Goal: Transaction & Acquisition: Purchase product/service

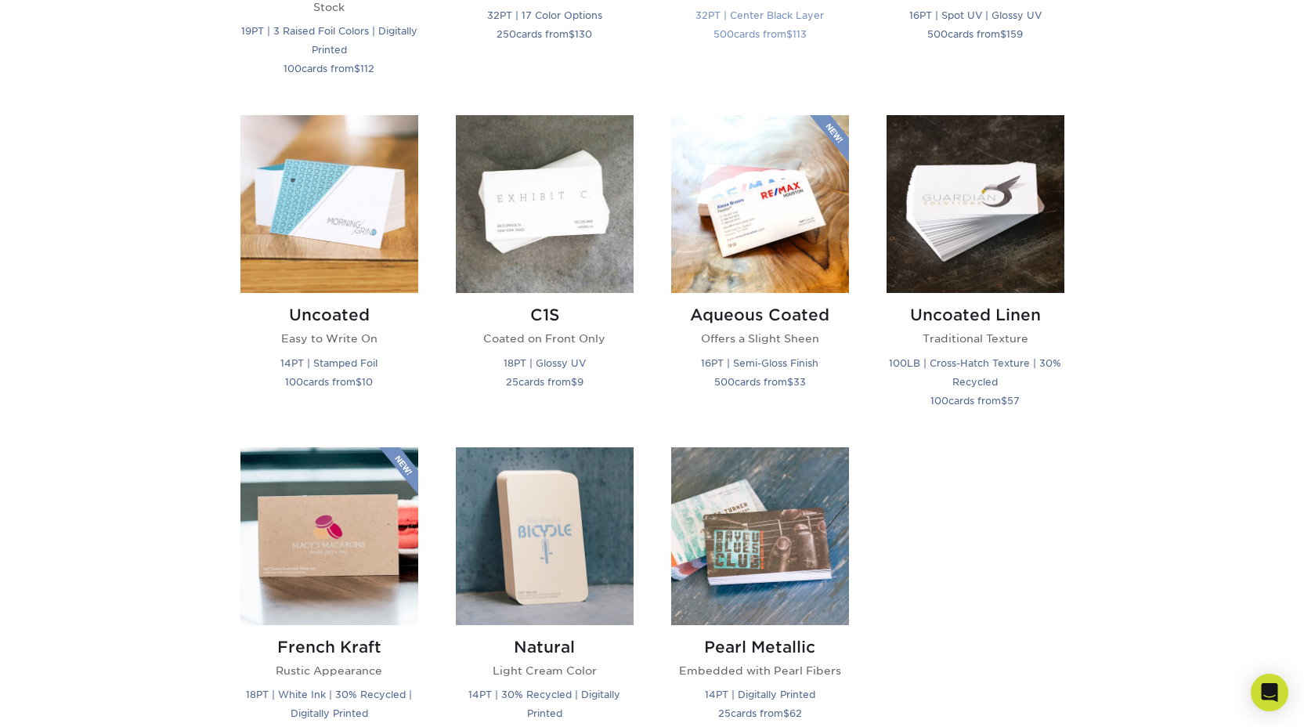
scroll to position [1197, 0]
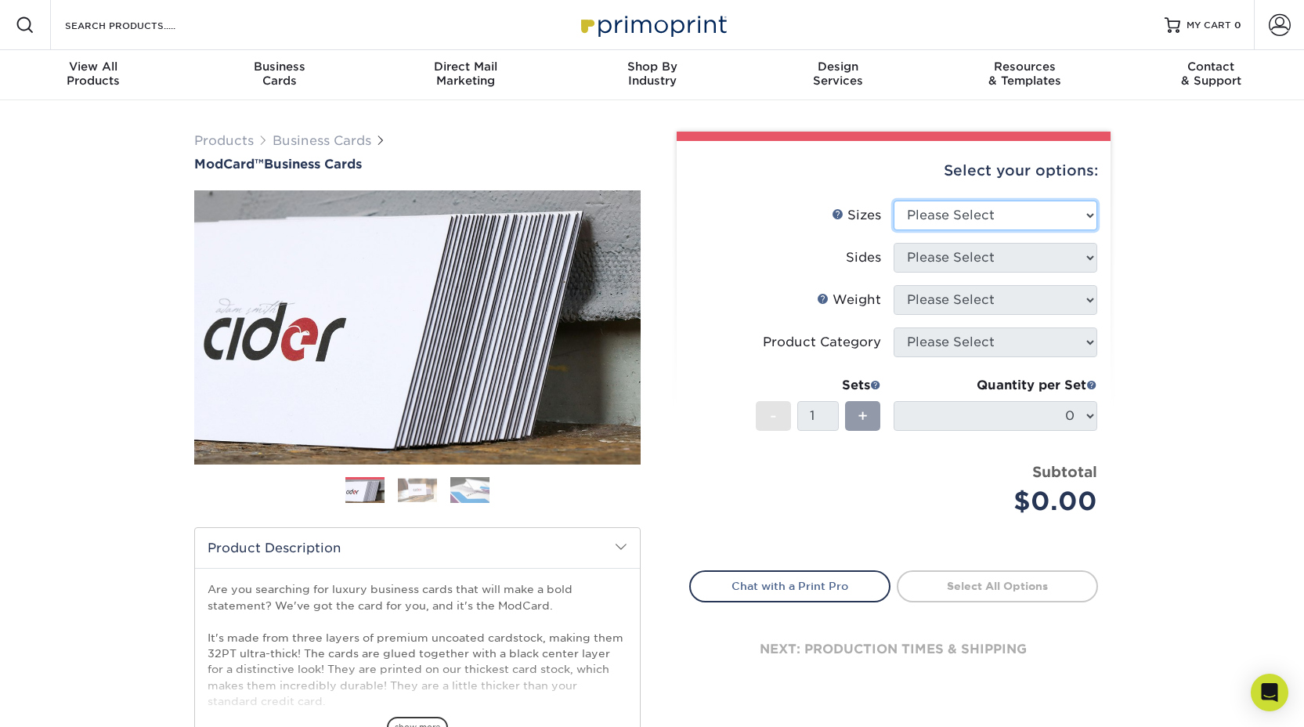
click at [1031, 214] on select "Please Select 1.5" x 3.5" - Mini 1.75" x 3.5" - Mini 2" x 2" - Square 2" x 3" -…" at bounding box center [996, 216] width 204 height 30
select select "2.00x3.50"
click at [894, 201] on select "Please Select 1.5" x 3.5" - Mini 1.75" x 3.5" - Mini 2" x 2" - Square 2" x 3" -…" at bounding box center [996, 216] width 204 height 30
click at [967, 259] on select "Please Select Print Both Sides Print Front Only" at bounding box center [996, 258] width 204 height 30
select select "13abbda7-1d64-4f25-8bb2-c179b224825d"
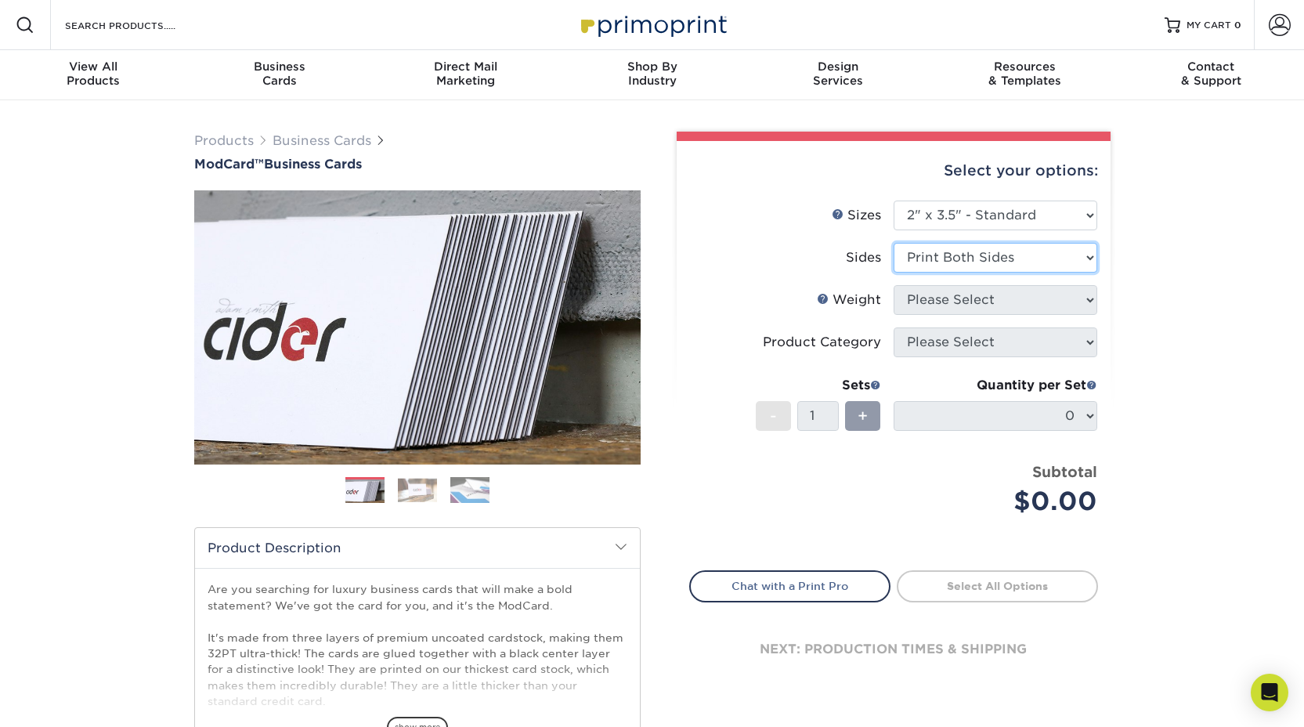
click at [894, 243] on select "Please Select Print Both Sides Print Front Only" at bounding box center [996, 258] width 204 height 30
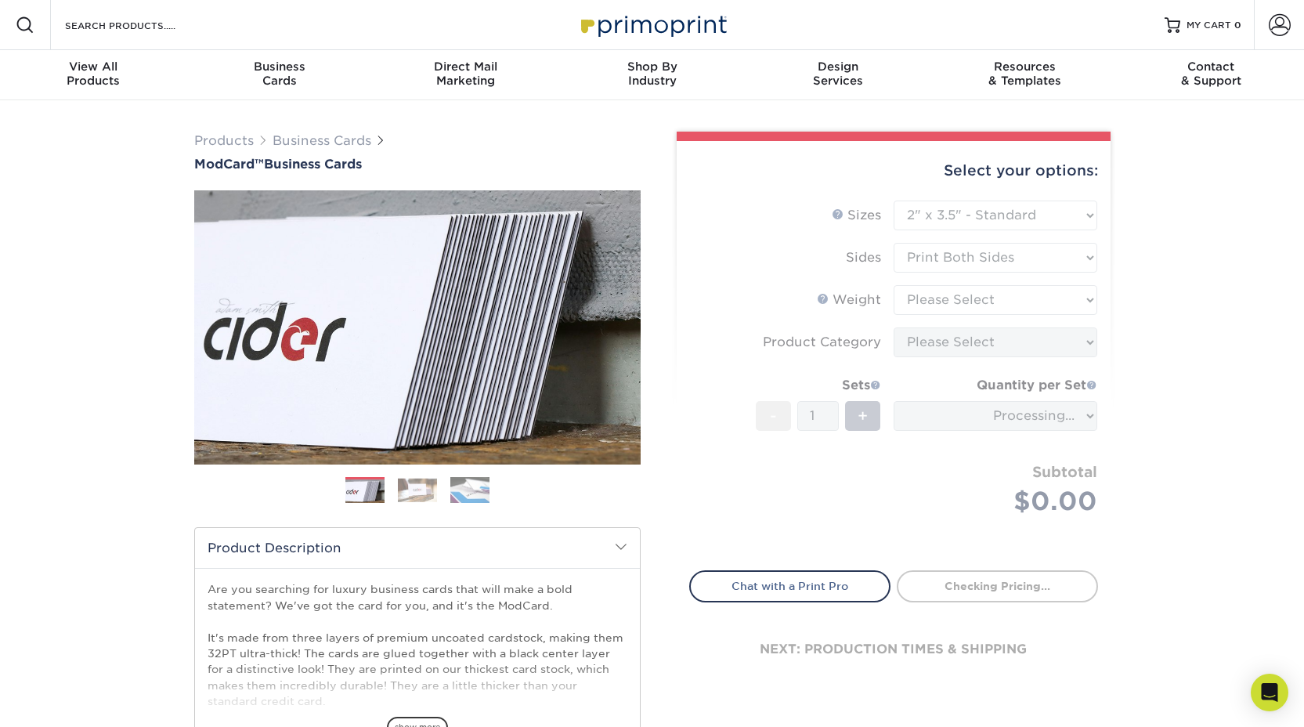
click at [918, 296] on form "Sizes Help Sizes Please Select 1.5" x 3.5" - Mini 1.75" x 3.5" - Mini 2" x 2" -…" at bounding box center [893, 377] width 409 height 352
click at [712, 333] on form "Sizes Help Sizes Please Select 1.5" x 3.5" - Mini 1.75" x 3.5" - Mini 2" x 2" -…" at bounding box center [893, 377] width 409 height 352
click at [971, 263] on form "Sizes Help Sizes Please Select 1.5" x 3.5" - Mini 1.75" x 3.5" - Mini 2" x 2" -…" at bounding box center [893, 377] width 409 height 352
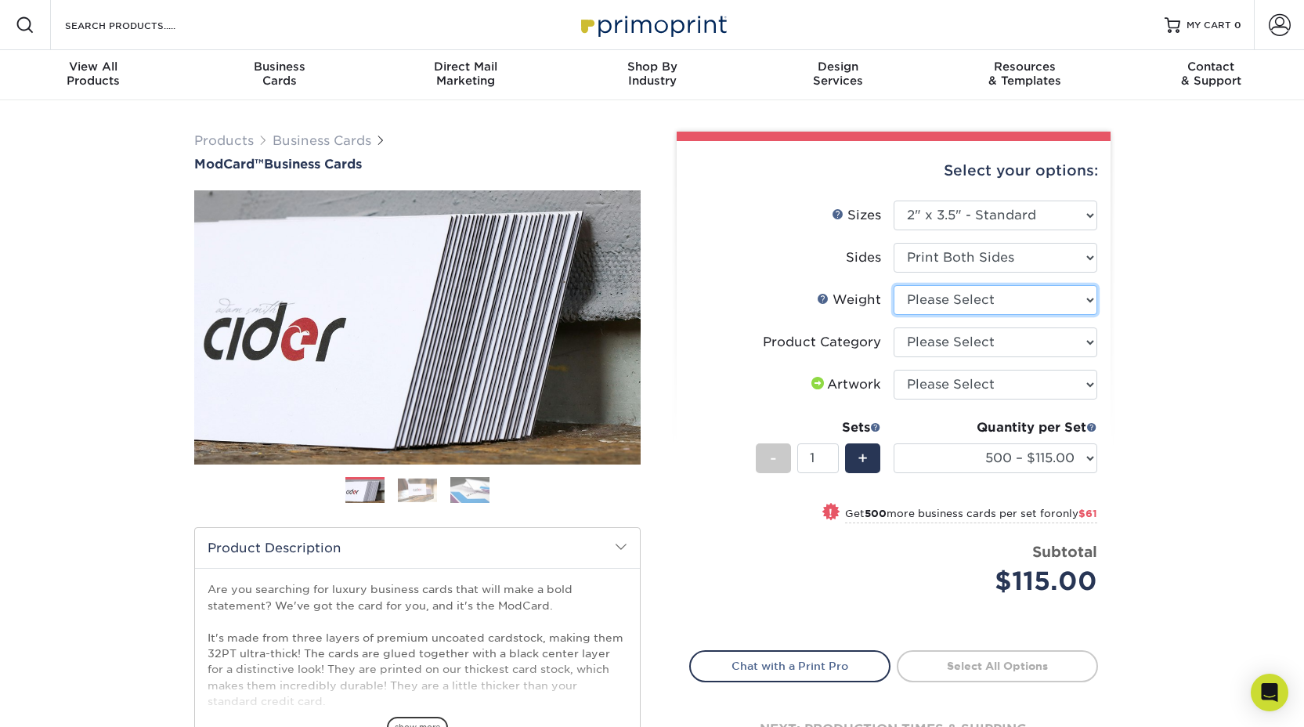
click at [944, 292] on select "Please Select 32PTUCBLK" at bounding box center [996, 300] width 204 height 30
select select "32PTUCBLK"
click at [894, 285] on select "Please Select 32PTUCBLK" at bounding box center [996, 300] width 204 height 30
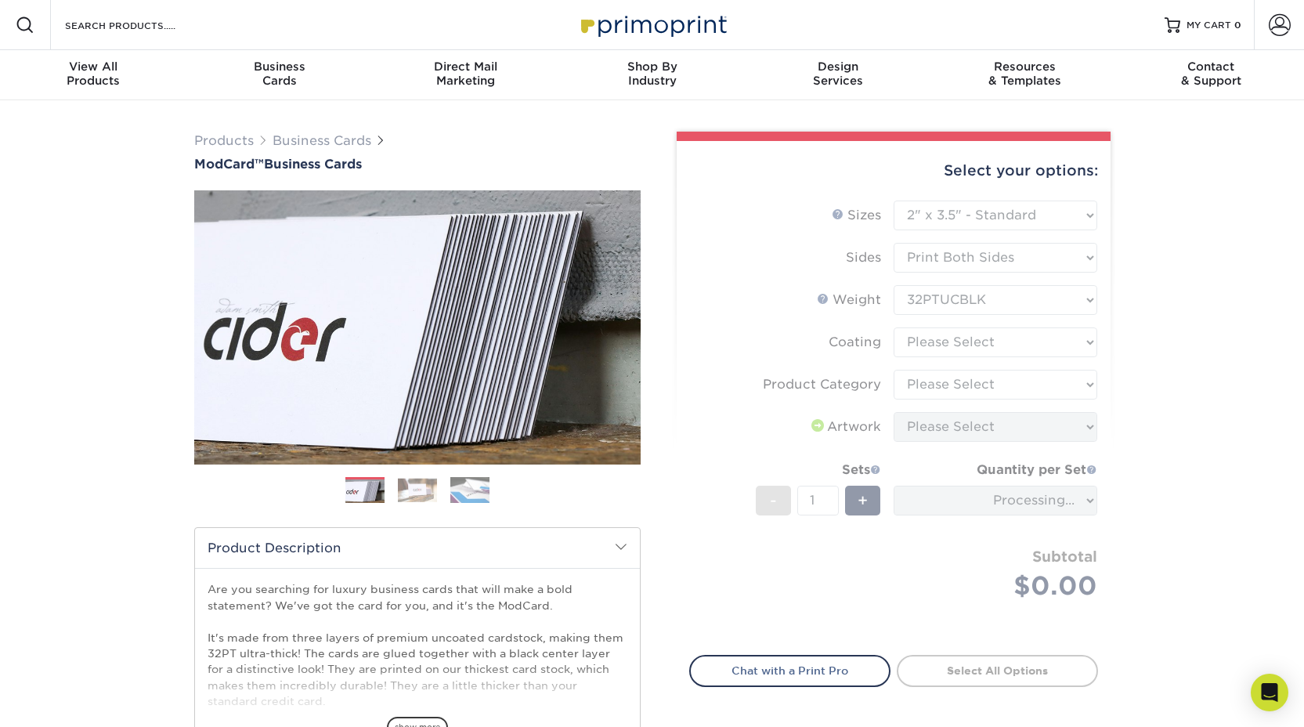
click at [941, 334] on form "Sizes Help Sizes Please Select 1.5" x 3.5" - Mini 1.75" x 3.5" - Mini 2" x 2" -…" at bounding box center [893, 419] width 409 height 436
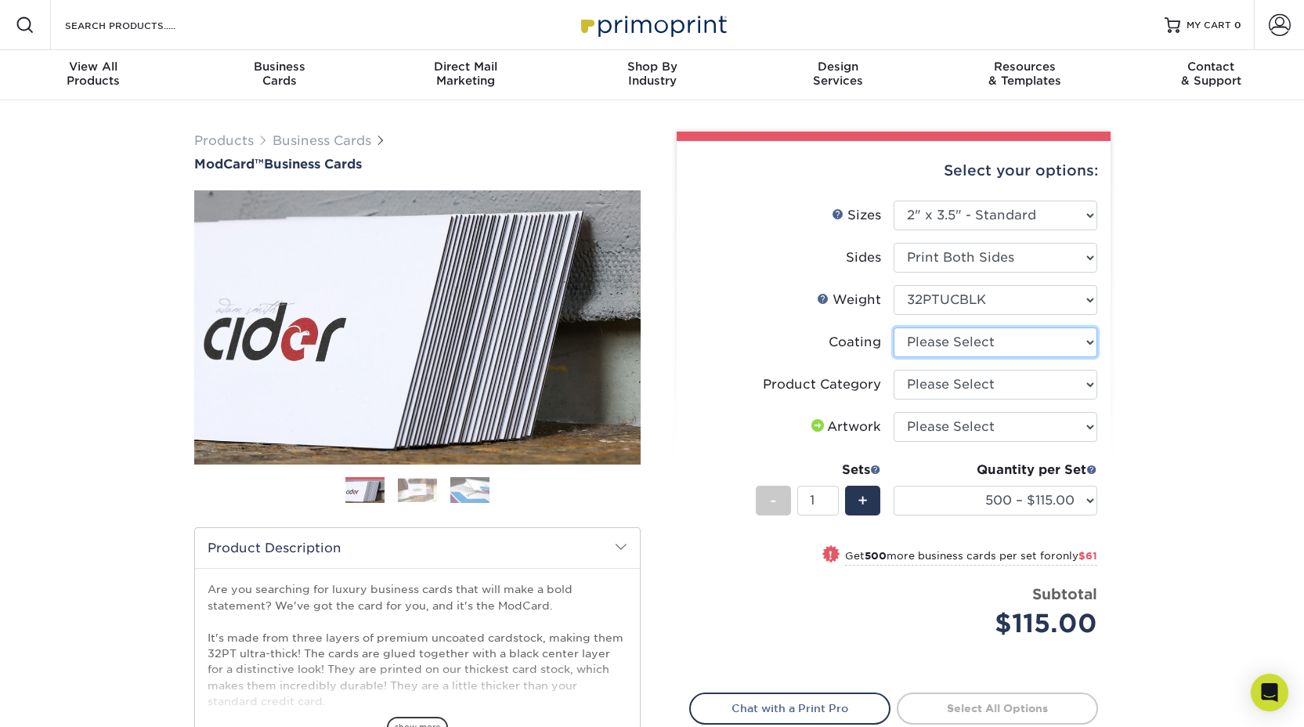
click at [937, 340] on select at bounding box center [996, 342] width 204 height 30
select select "3e7618de-abca-4bda-9f97-8b9129e913d8"
click at [894, 327] on select at bounding box center [996, 342] width 204 height 30
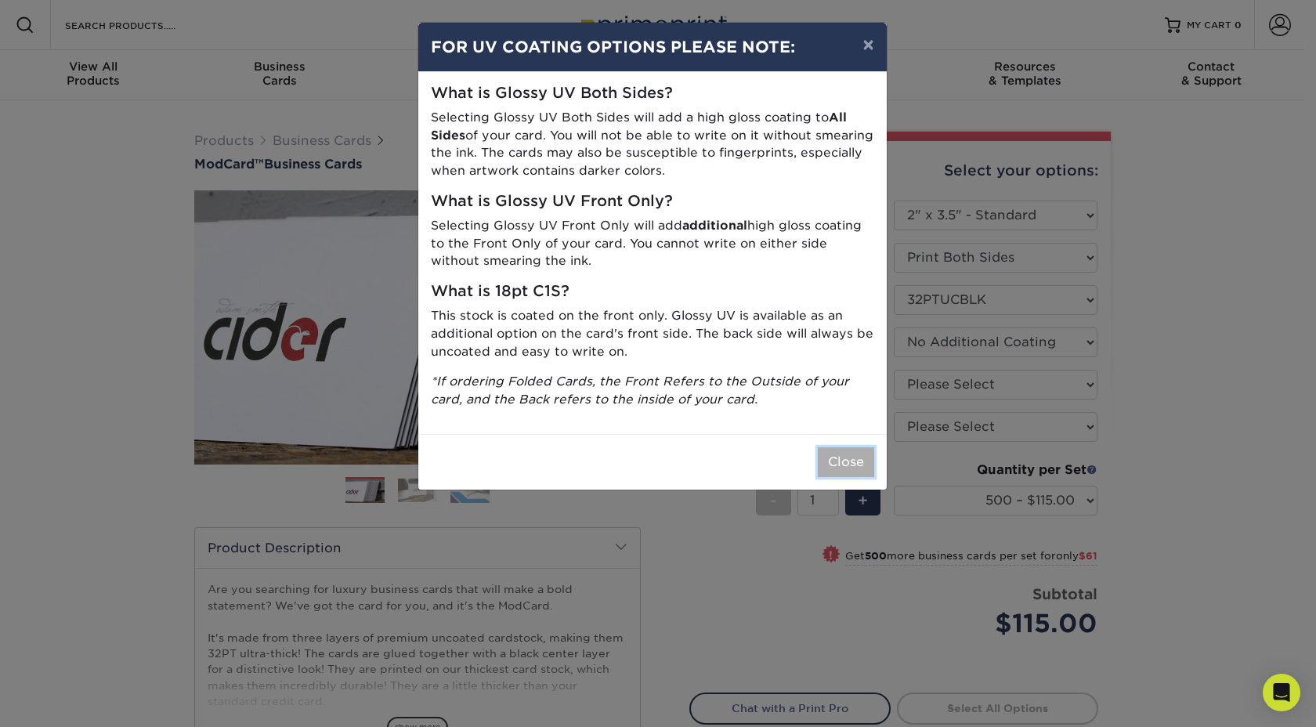
click at [843, 457] on button "Close" at bounding box center [846, 462] width 56 height 30
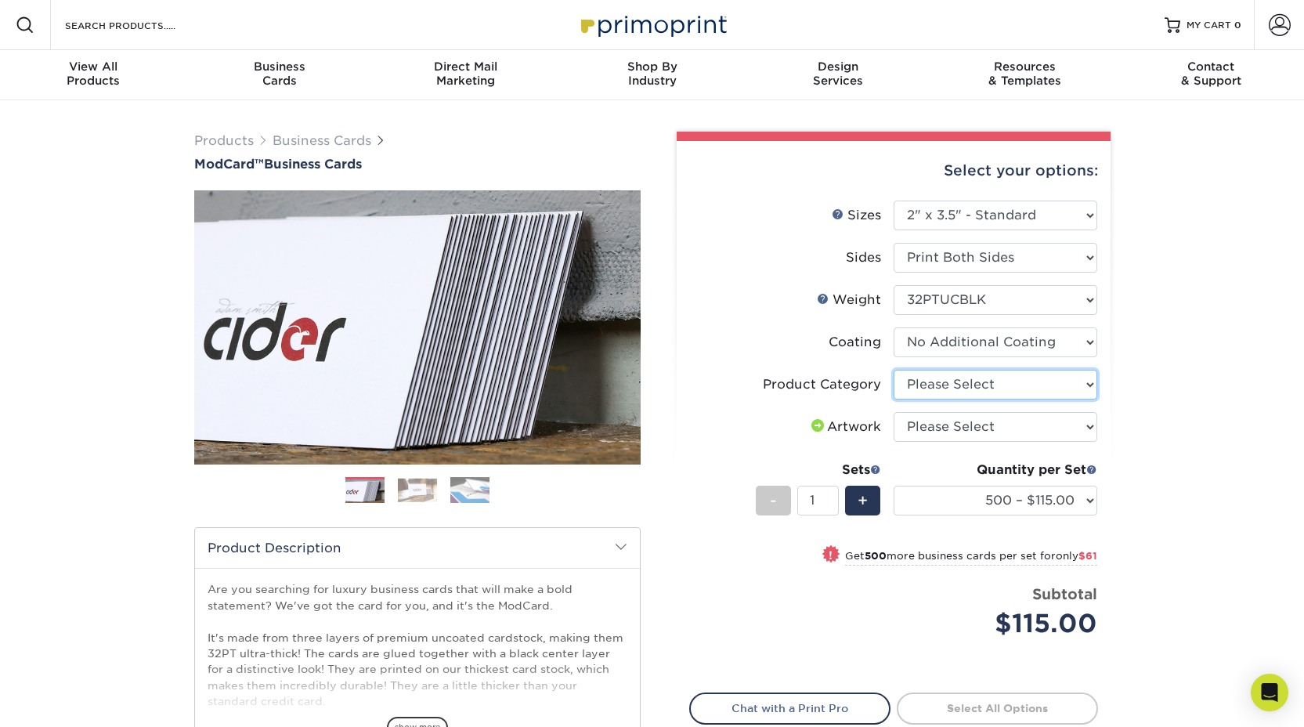
click at [947, 387] on select "Please Select Business Cards" at bounding box center [996, 385] width 204 height 30
select select "3b5148f1-0588-4f88-a218-97bcfdce65c1"
click at [894, 370] on select "Please Select Business Cards" at bounding box center [996, 385] width 204 height 30
click at [938, 433] on select "Please Select I will upload files I need a design - $100" at bounding box center [996, 427] width 204 height 30
select select "upload"
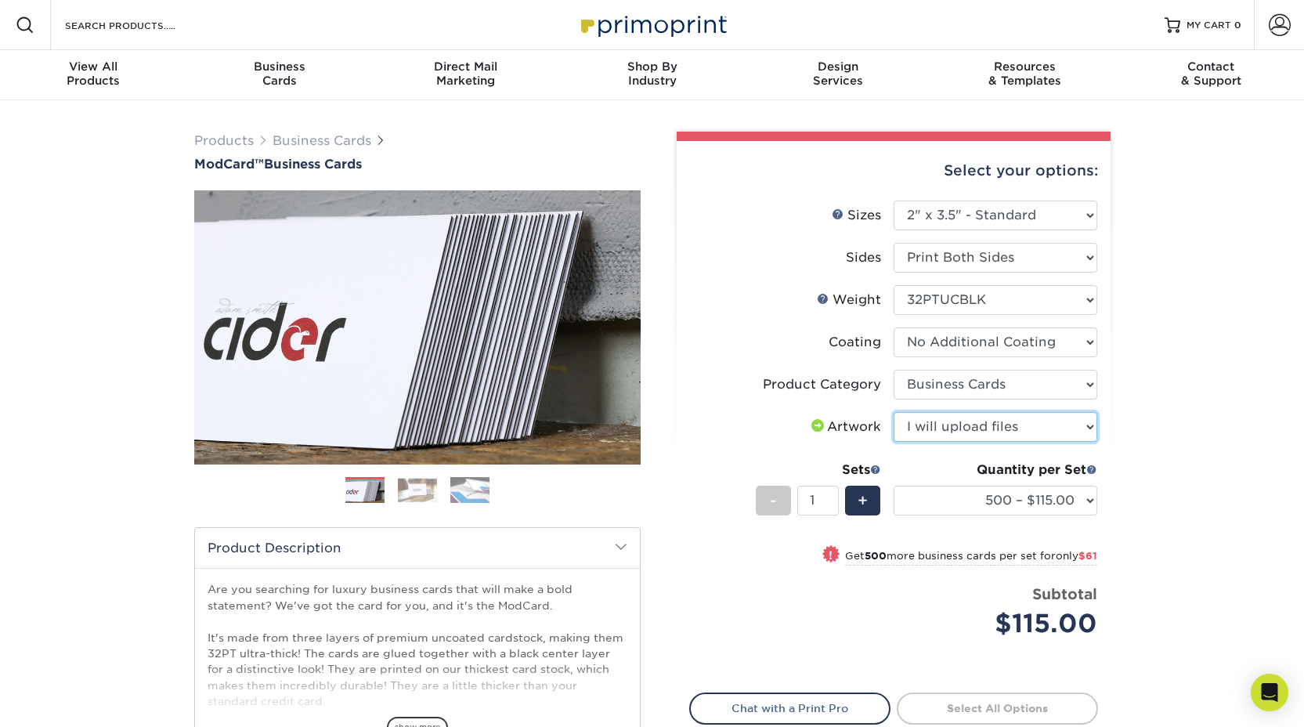
click at [894, 412] on select "Please Select I will upload files I need a design - $100" at bounding box center [996, 427] width 204 height 30
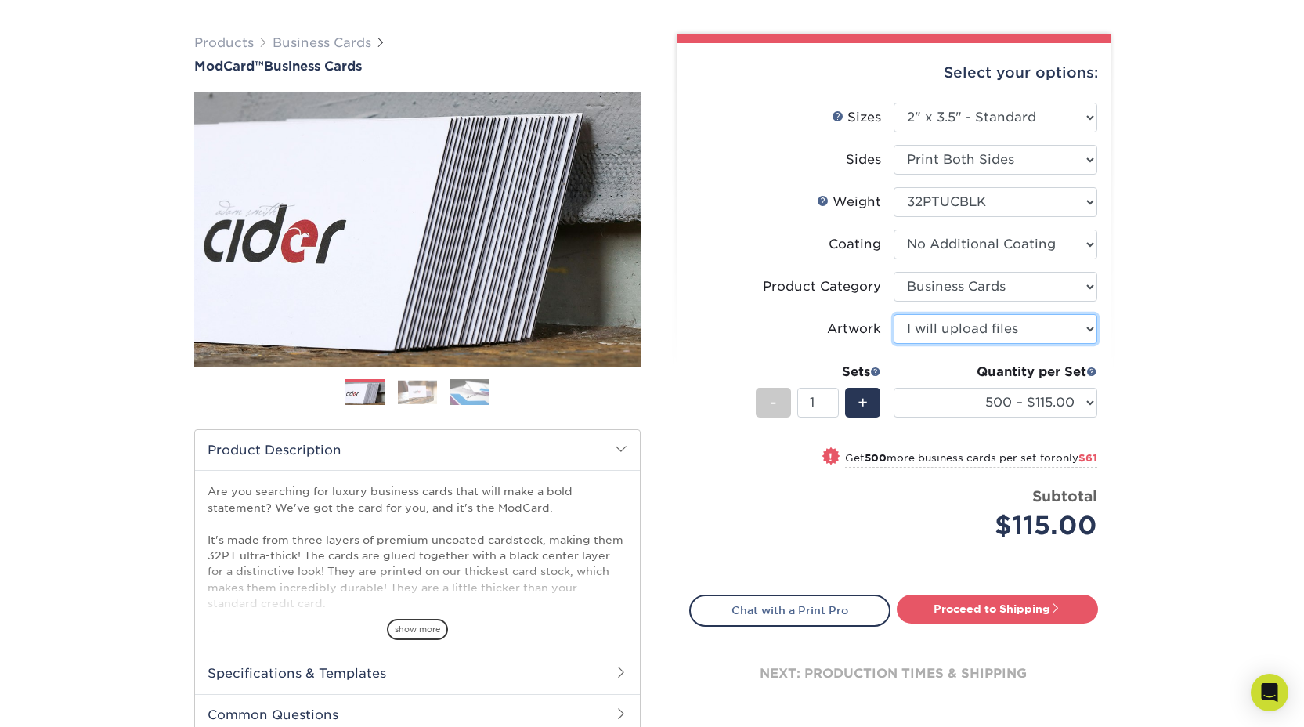
scroll to position [107, 0]
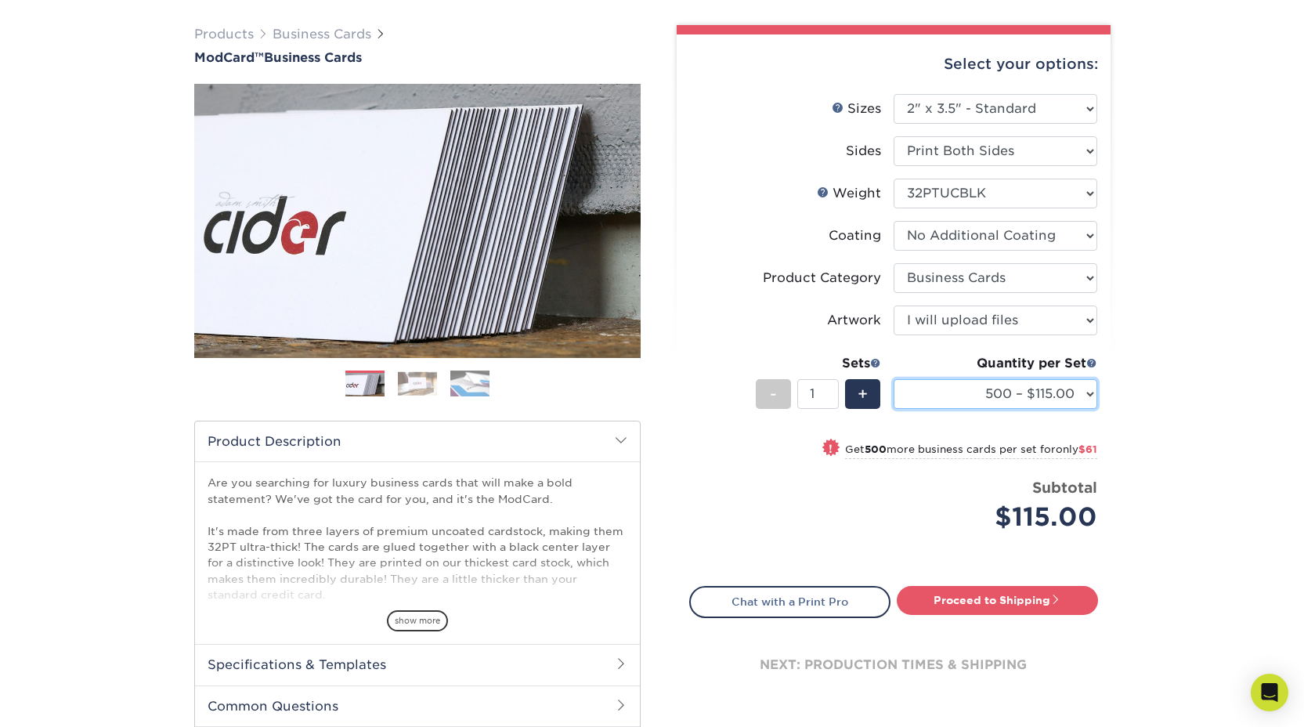
click at [1026, 397] on select "500 – $115.00 1000 – $176.00" at bounding box center [996, 394] width 204 height 30
click at [894, 379] on select "500 – $115.00 1000 – $176.00" at bounding box center [996, 394] width 204 height 30
click at [432, 382] on img at bounding box center [417, 383] width 39 height 24
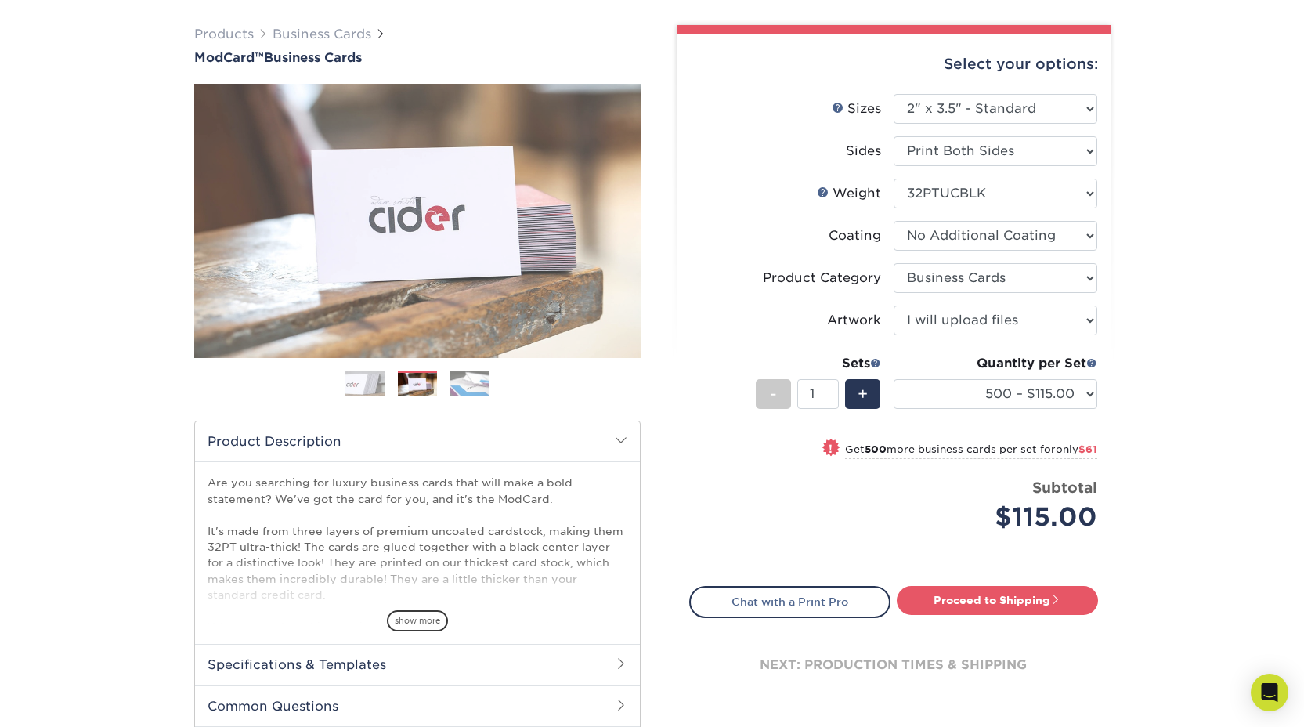
click at [471, 382] on img at bounding box center [469, 383] width 39 height 27
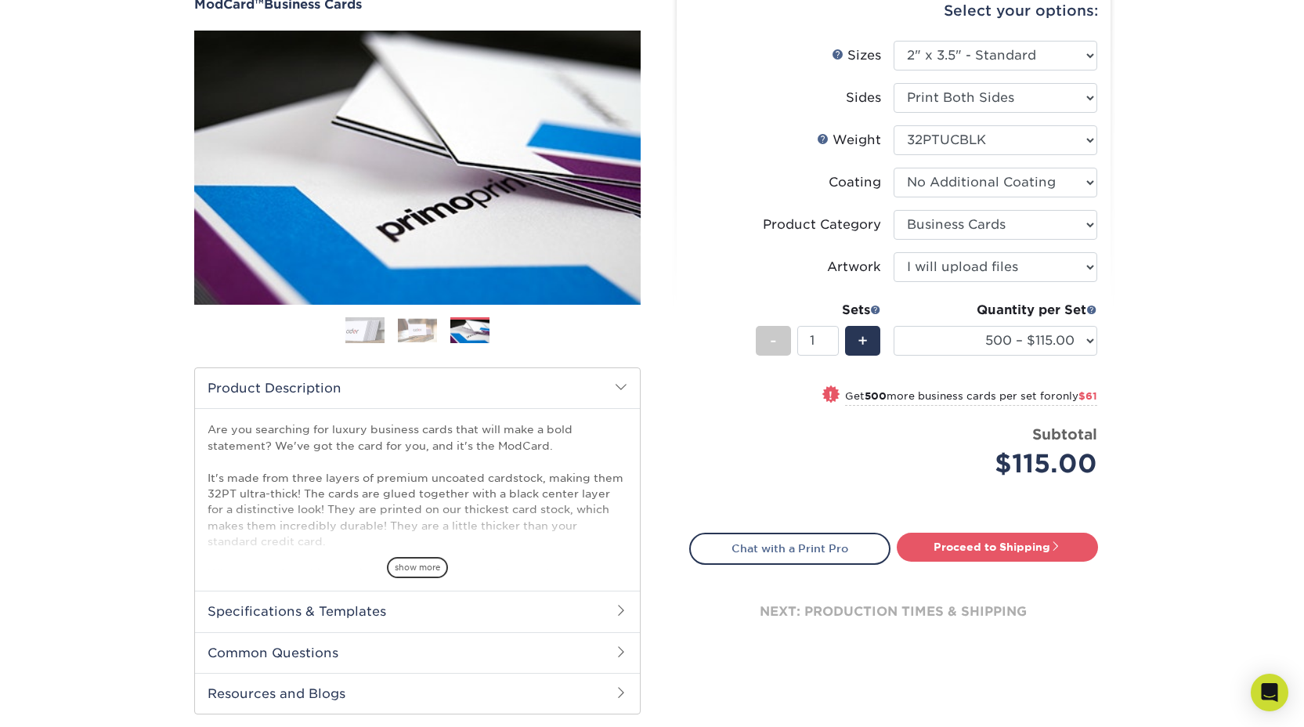
scroll to position [239, 0]
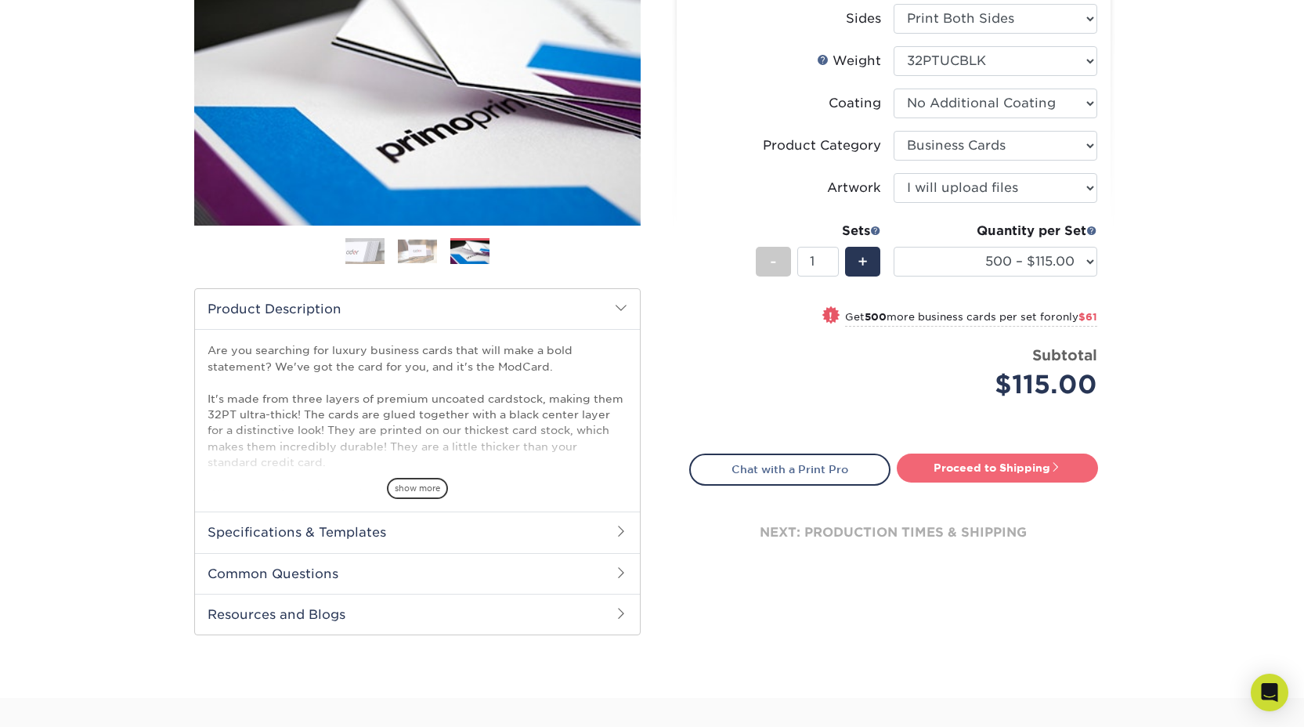
click at [1069, 468] on link "Proceed to Shipping" at bounding box center [997, 468] width 201 height 28
type input "Set 1"
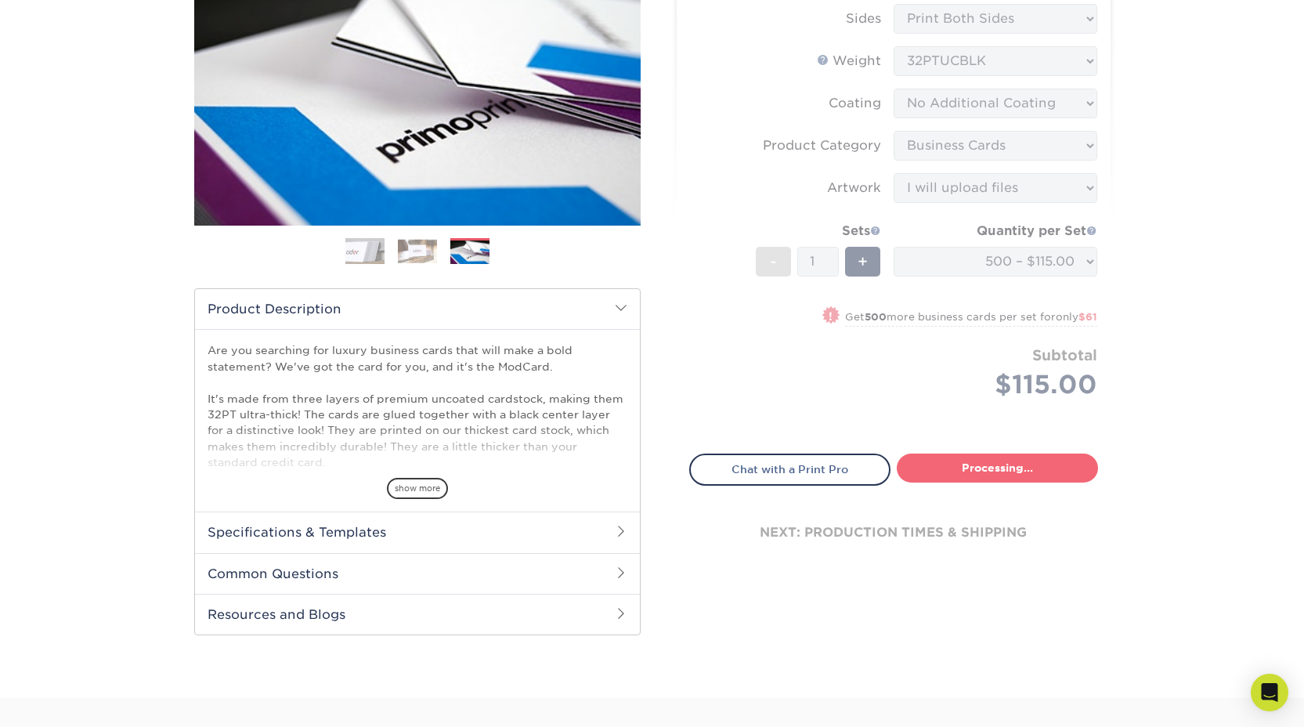
select select "5f593cd4-e965-446d-a983-0d73bfd06503"
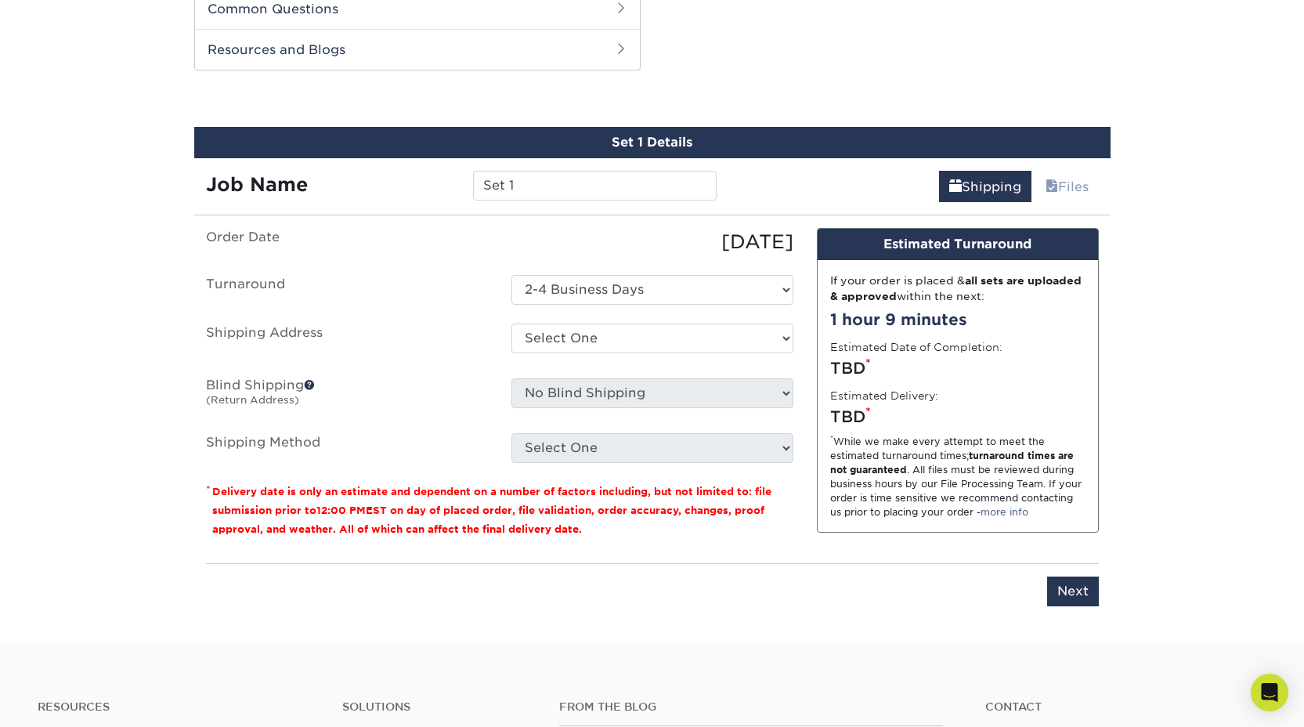
scroll to position [823, 0]
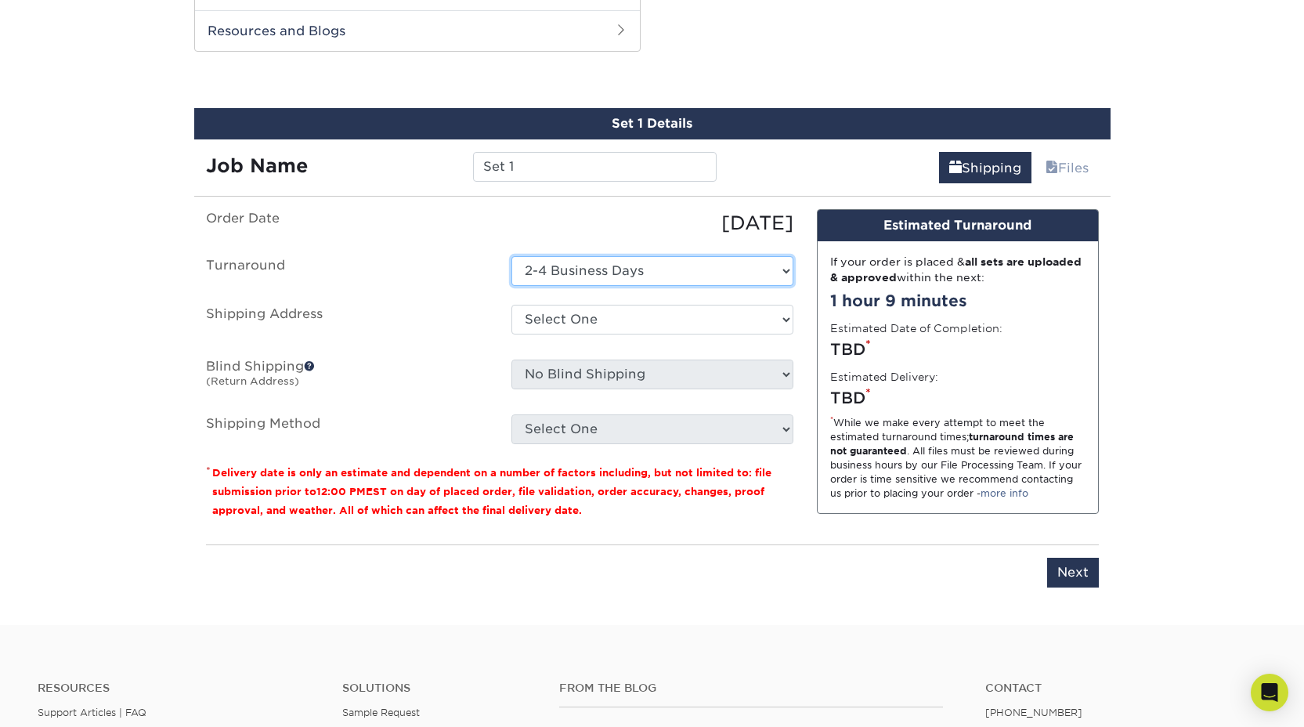
click at [635, 257] on select "Select One 2-4 Business Days" at bounding box center [653, 271] width 282 height 30
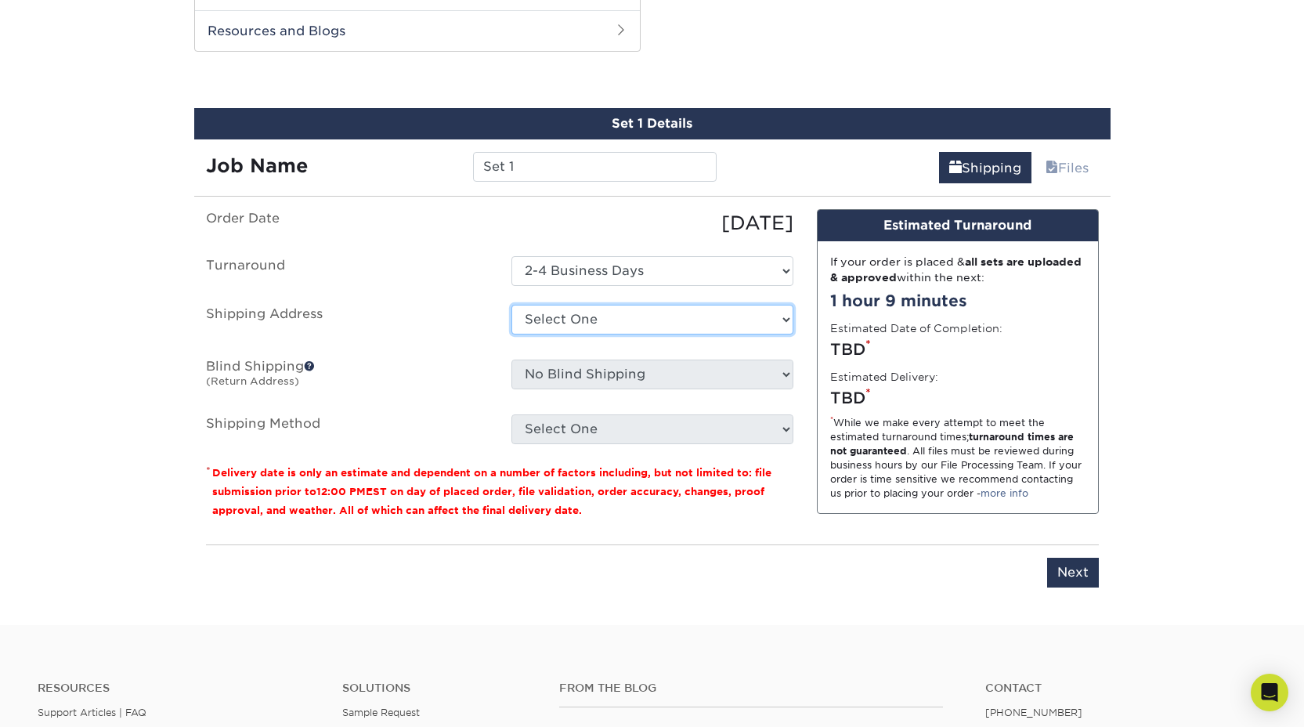
click at [606, 321] on select "Select One + Add New Address - Login" at bounding box center [653, 320] width 282 height 30
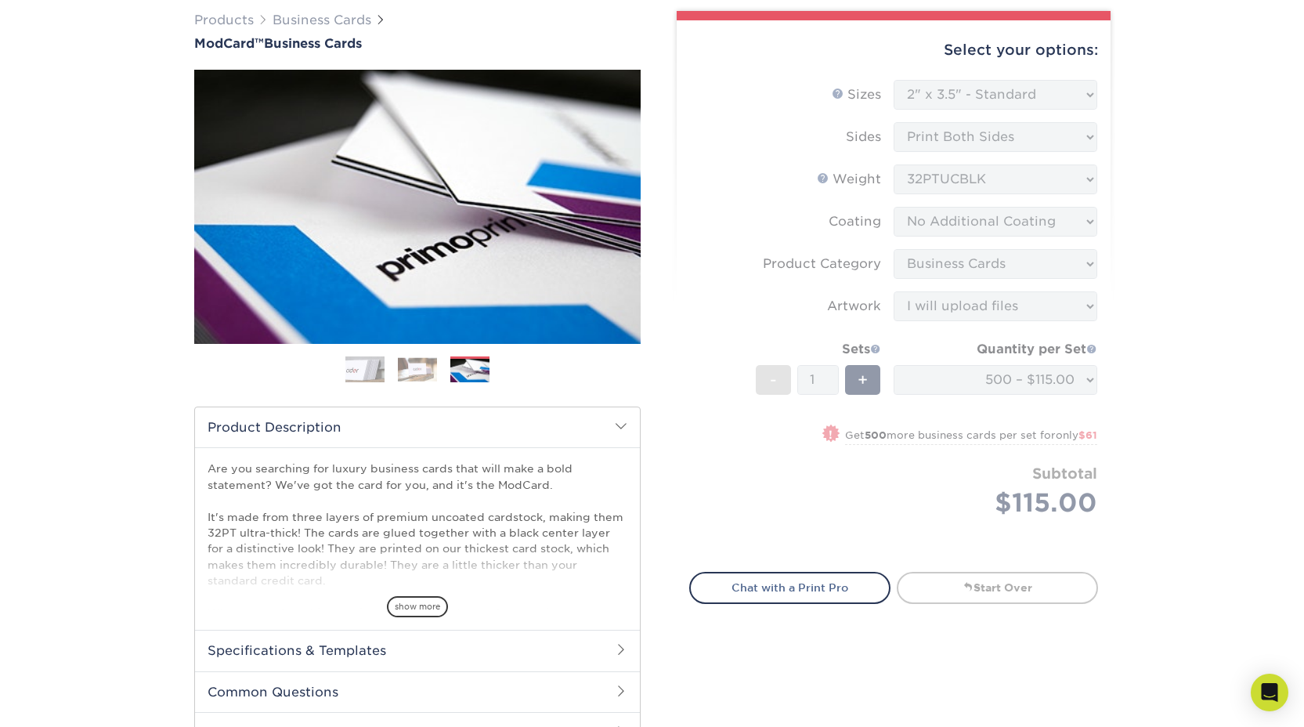
scroll to position [0, 0]
